Goal: Manage account settings

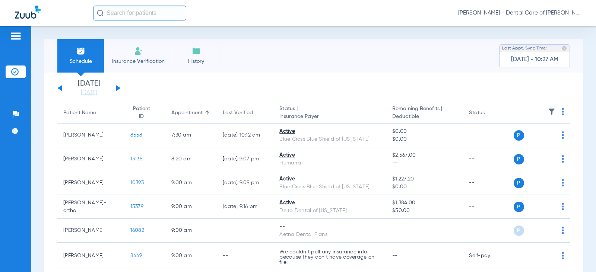
click at [579, 12] on span "[PERSON_NAME] - Dental Care of [PERSON_NAME]" at bounding box center [519, 12] width 123 height 7
click at [559, 26] on span "Log out" at bounding box center [559, 26] width 29 height 5
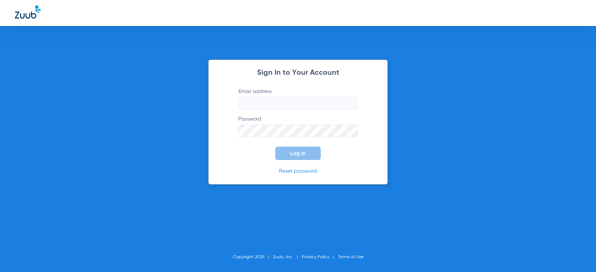
type input "[EMAIL_ADDRESS][DOMAIN_NAME]"
drag, startPoint x: 349, startPoint y: 103, endPoint x: 184, endPoint y: 119, distance: 166.2
click at [184, 119] on div "Sign In to Your Account Email address [EMAIL_ADDRESS][DOMAIN_NAME] Password Log…" at bounding box center [298, 136] width 596 height 272
type input "[EMAIL_ADDRESS][DOMAIN_NAME]"
click at [180, 149] on div "Sign In to Your Account Email address [EMAIL_ADDRESS][DOMAIN_NAME] Password Log…" at bounding box center [298, 136] width 596 height 272
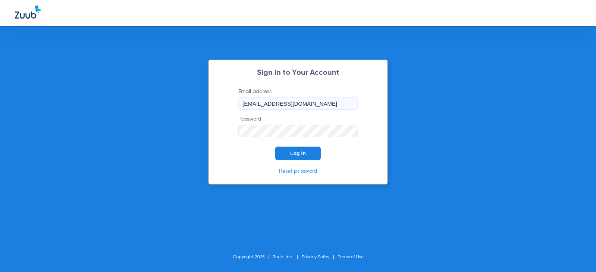
click at [299, 150] on button "Log In" at bounding box center [297, 153] width 45 height 13
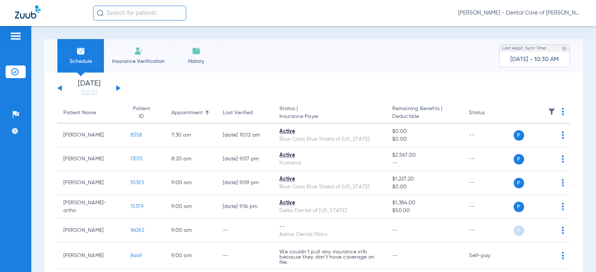
click at [10, 34] on img at bounding box center [16, 36] width 12 height 9
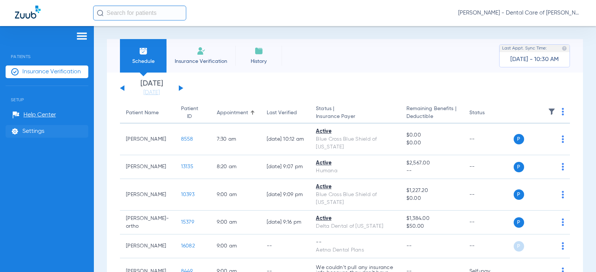
click at [38, 128] on span "Settings" at bounding box center [33, 131] width 22 height 7
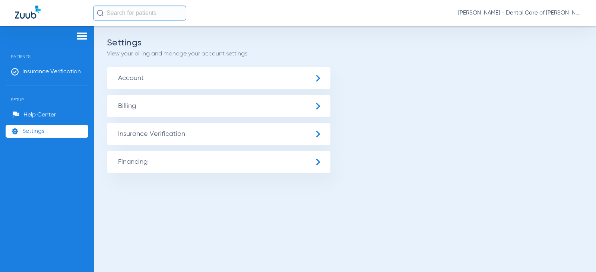
click at [317, 79] on span "Account" at bounding box center [218, 78] width 223 height 22
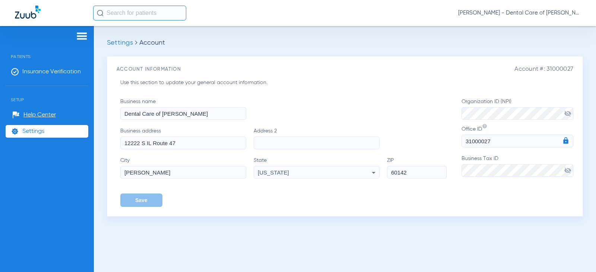
click at [43, 130] on span "Settings" at bounding box center [33, 131] width 22 height 7
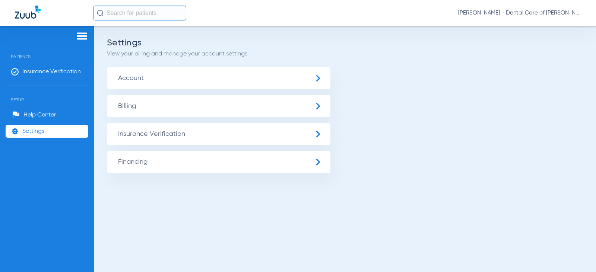
click at [27, 12] on img at bounding box center [28, 12] width 26 height 13
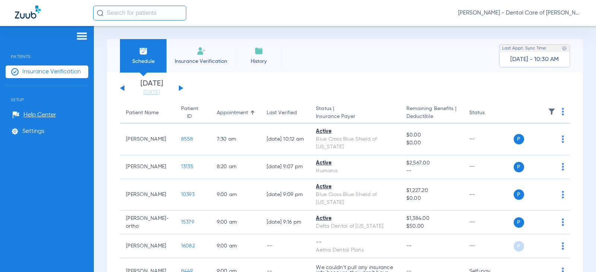
click at [21, 13] on img at bounding box center [28, 12] width 26 height 13
click at [578, 14] on span "[PERSON_NAME] - Dental Care of [PERSON_NAME]" at bounding box center [519, 12] width 123 height 7
click at [578, 14] on div at bounding box center [298, 136] width 596 height 272
click at [82, 34] on img at bounding box center [82, 36] width 12 height 9
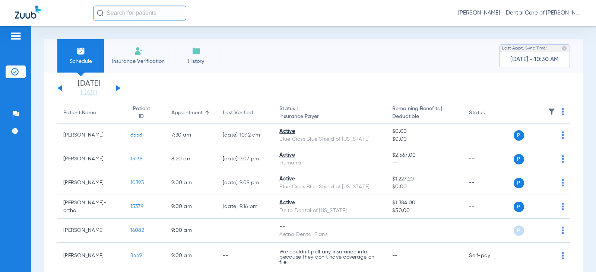
click at [22, 36] on div at bounding box center [16, 37] width 20 height 11
click at [22, 37] on img at bounding box center [16, 36] width 12 height 9
